Goal: Task Accomplishment & Management: Manage account settings

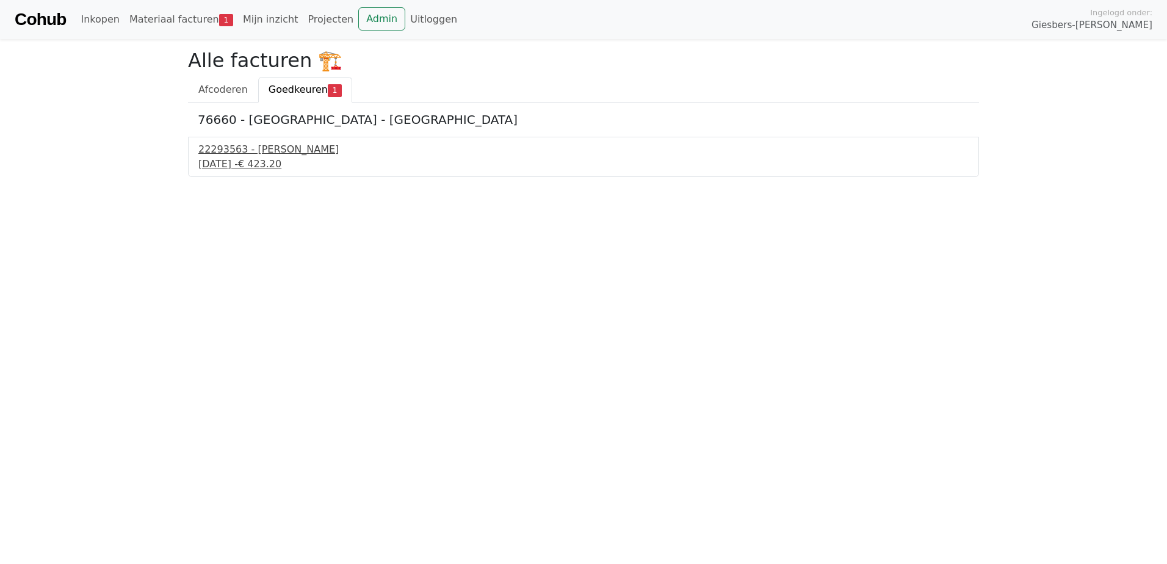
click at [247, 165] on div "[DATE] - € 423.20" at bounding box center [583, 164] width 770 height 15
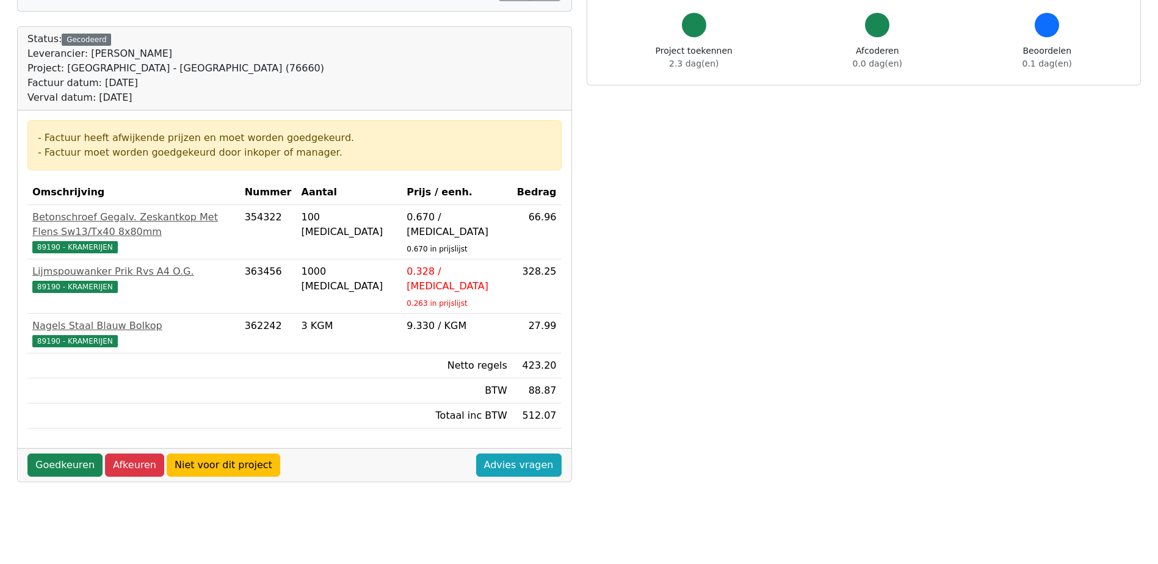
scroll to position [122, 0]
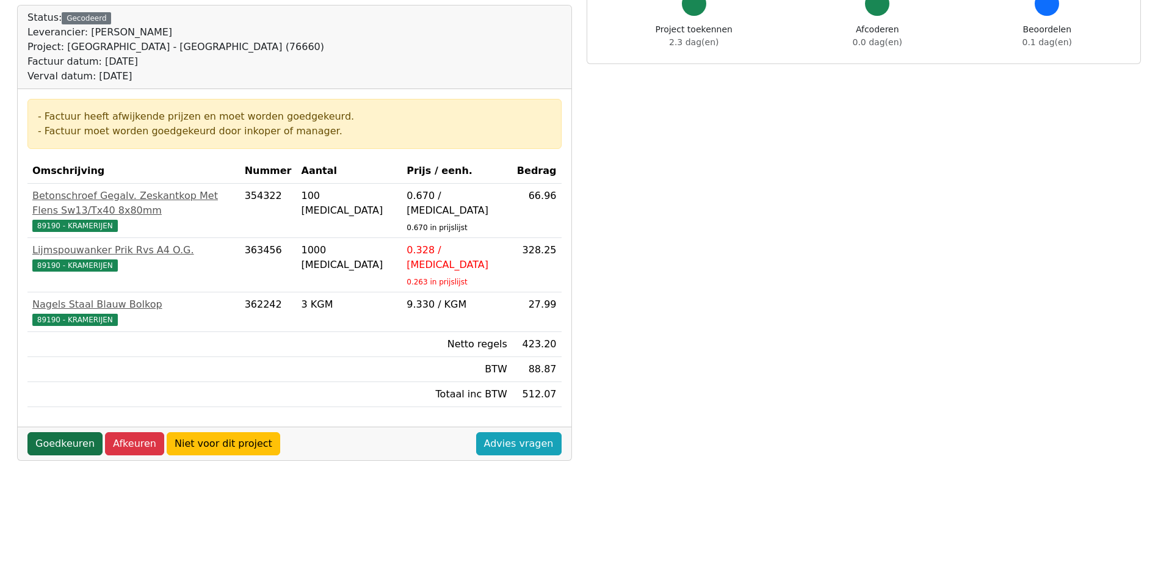
click at [44, 432] on link "Goedkeuren" at bounding box center [64, 443] width 75 height 23
